Goal: Task Accomplishment & Management: Use online tool/utility

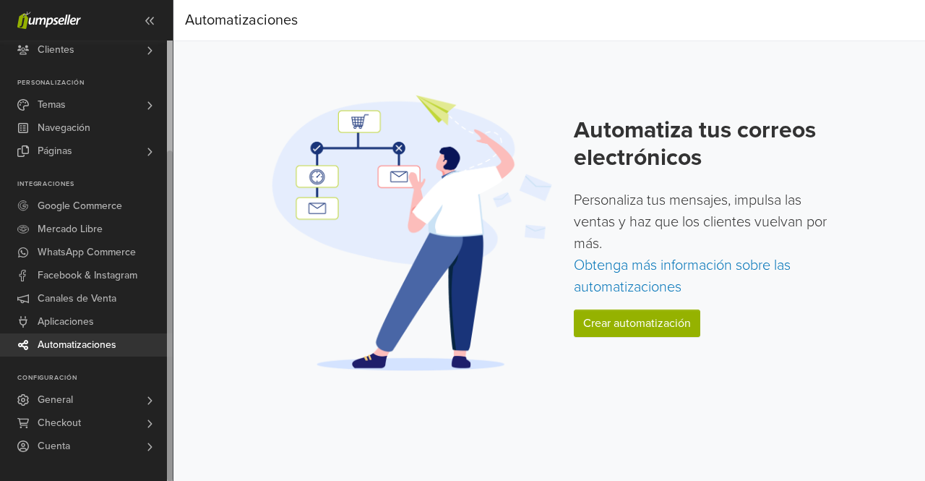
drag, startPoint x: 169, startPoint y: 235, endPoint x: 155, endPoint y: 364, distance: 129.5
click at [155, 364] on div "Ver Tienda Inicio 2 Pedidos Todos los Pedidos Abandonado Despachos Beta" at bounding box center [86, 260] width 173 height 440
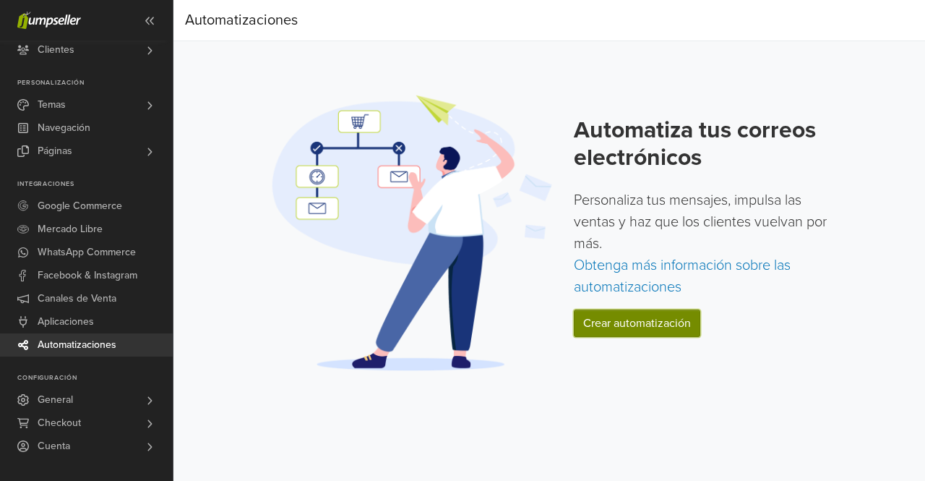
click at [632, 324] on link "Crear automatización" at bounding box center [637, 322] width 127 height 27
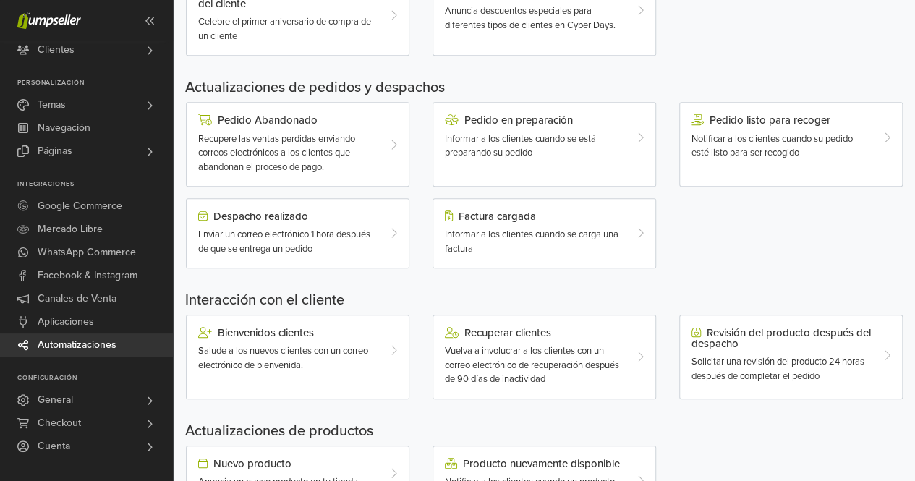
scroll to position [439, 0]
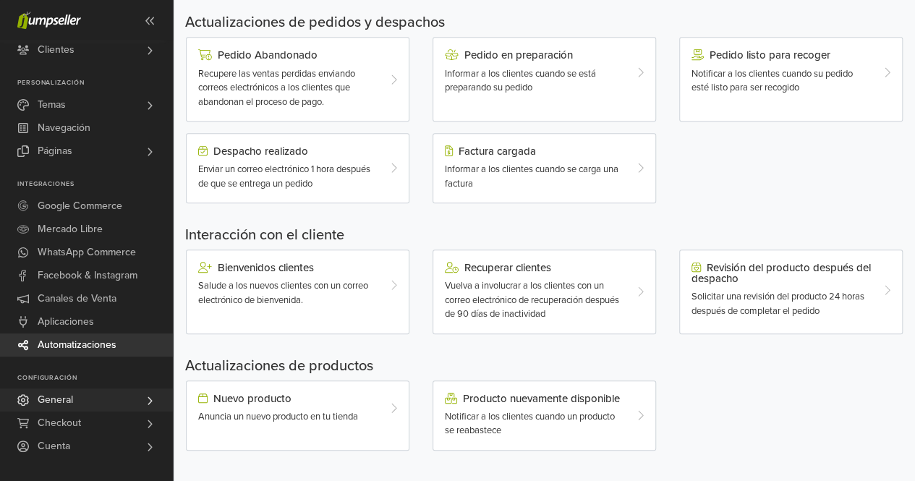
click at [120, 399] on link "General" at bounding box center [86, 399] width 173 height 23
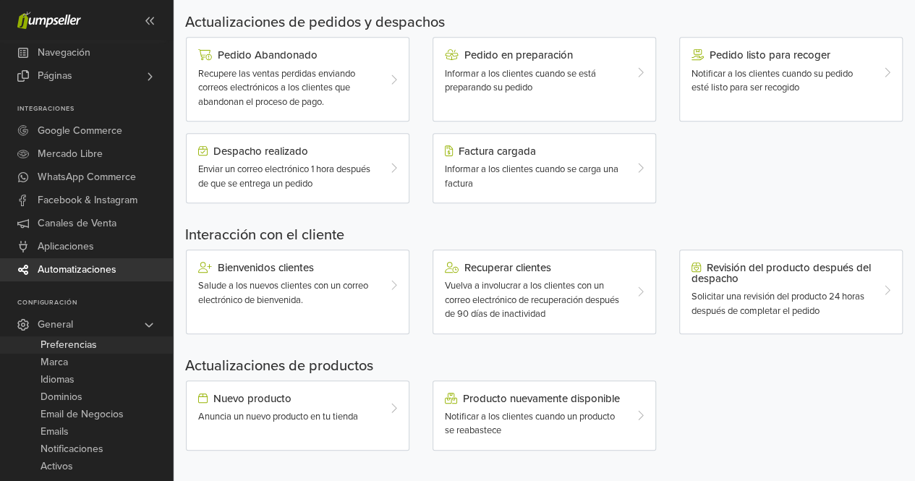
click at [92, 348] on span "Preferencias" at bounding box center [68, 344] width 56 height 17
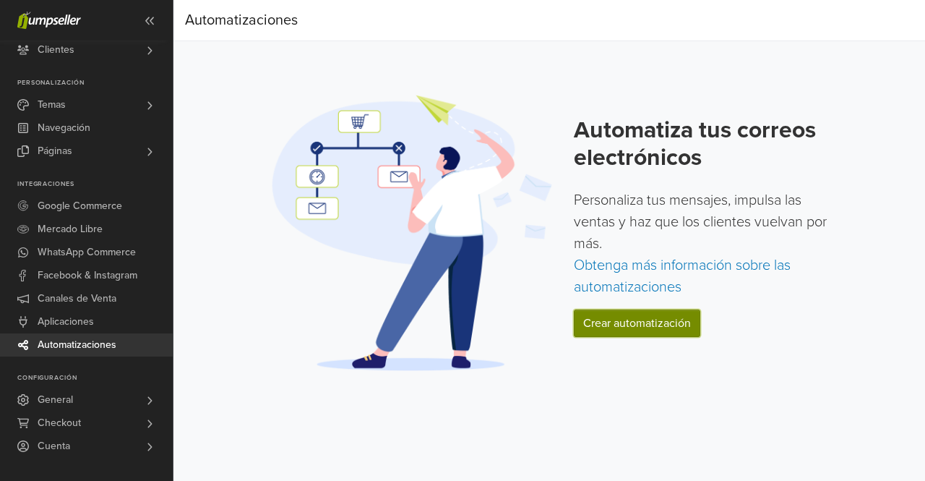
click at [638, 317] on link "Crear automatización" at bounding box center [637, 322] width 127 height 27
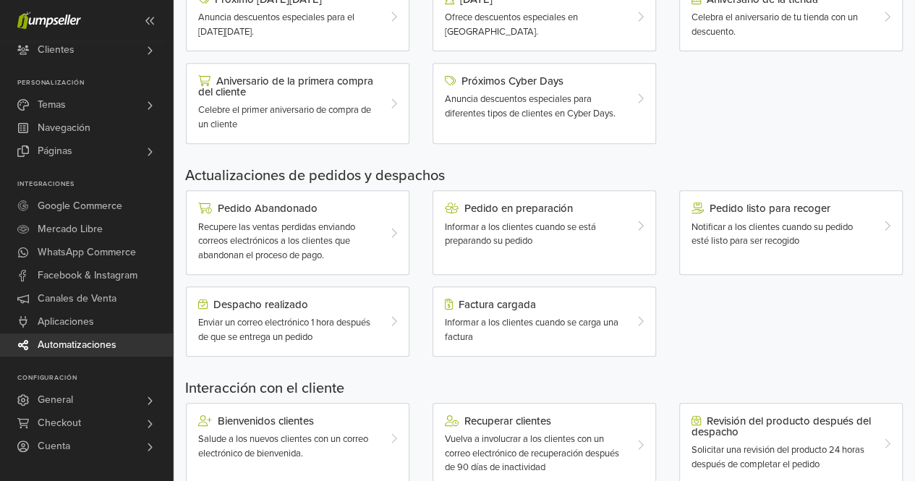
scroll to position [289, 0]
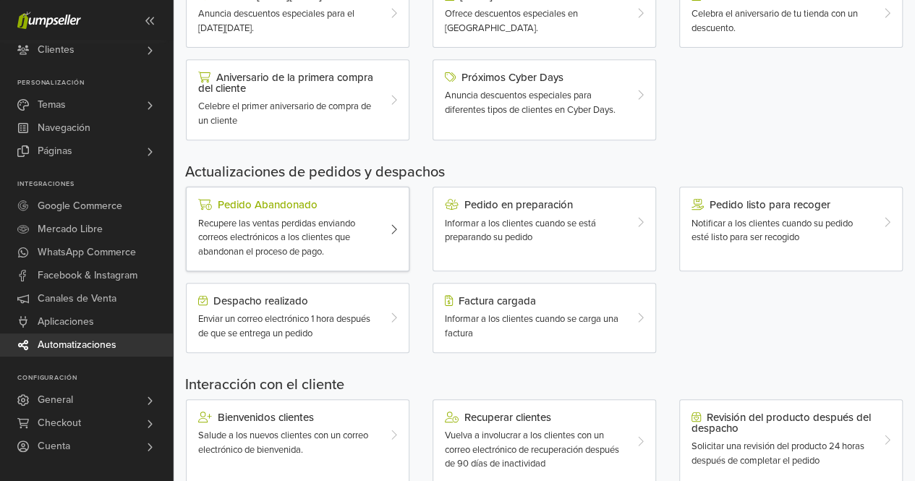
click at [295, 226] on span "Recupere las ventas perdidas enviando correos electrónicos a los clientes que a…" at bounding box center [276, 238] width 157 height 40
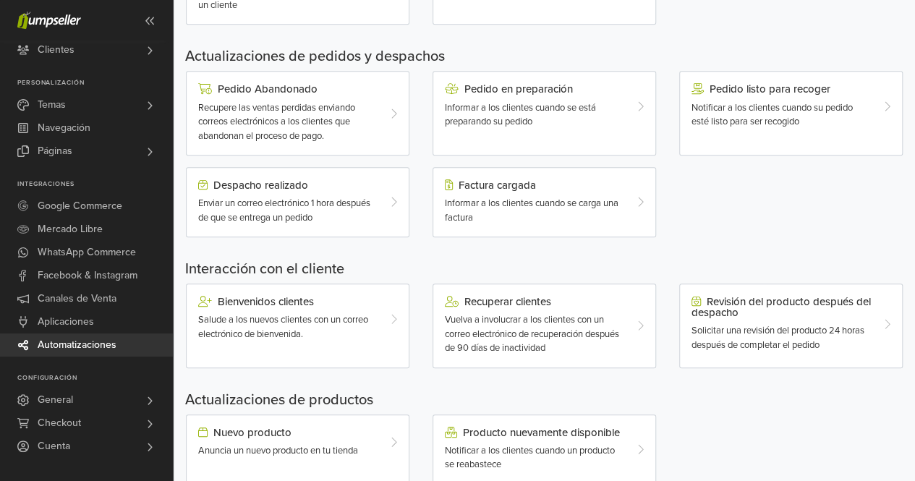
scroll to position [439, 0]
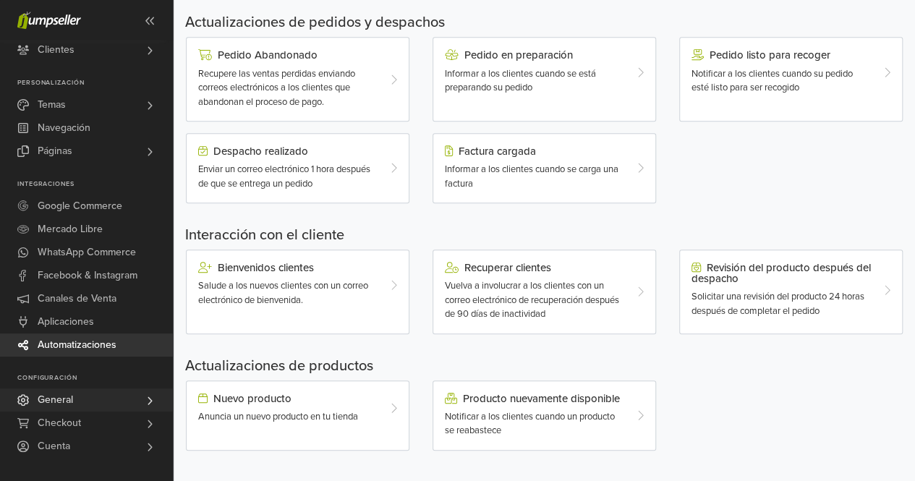
click at [85, 400] on link "General" at bounding box center [86, 399] width 173 height 23
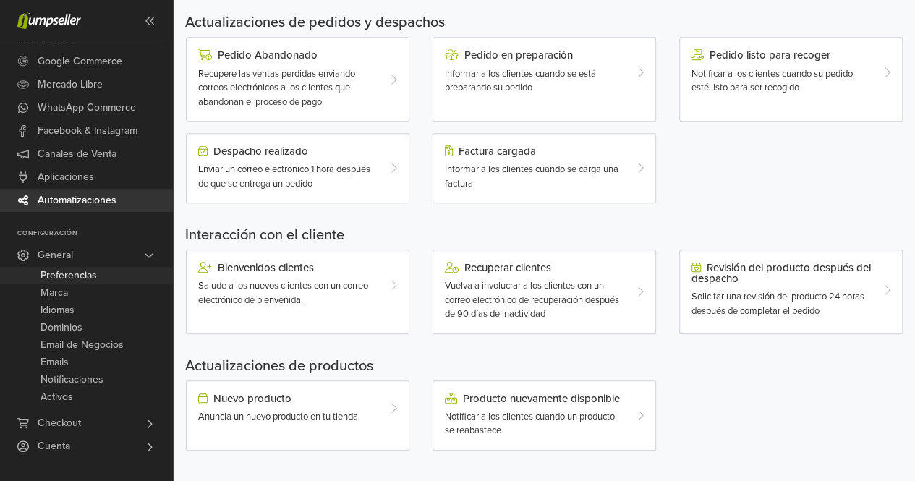
click at [106, 274] on link "Preferencias" at bounding box center [86, 275] width 173 height 17
